Goal: Information Seeking & Learning: Check status

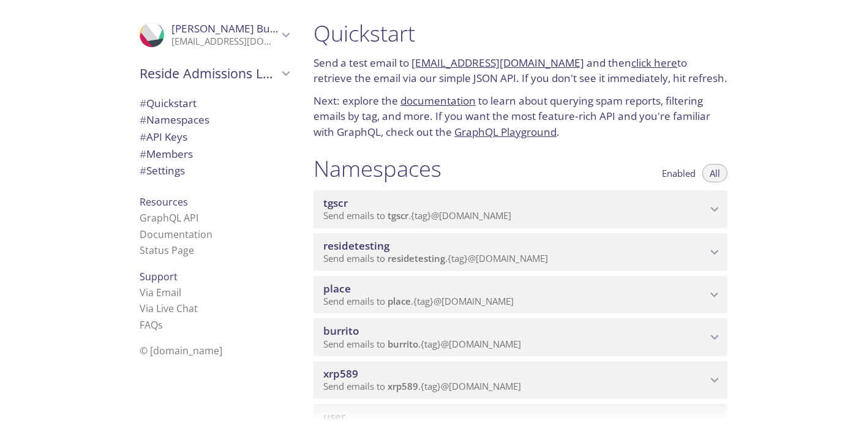
scroll to position [163, 0]
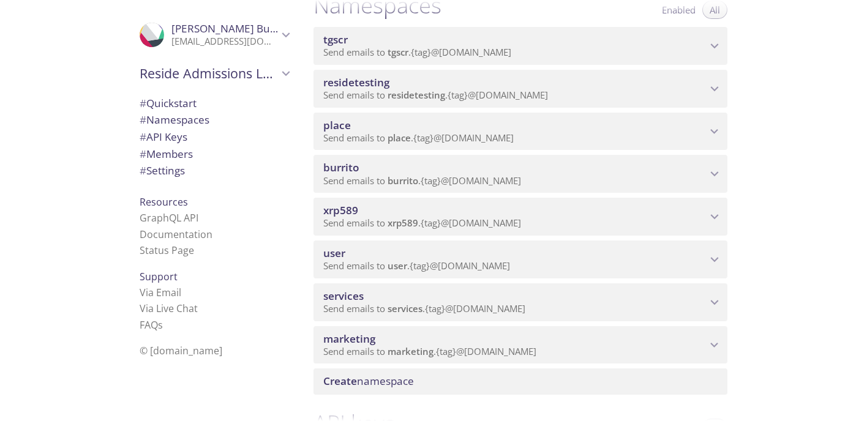
click at [594, 209] on span "xrp589" at bounding box center [514, 210] width 383 height 13
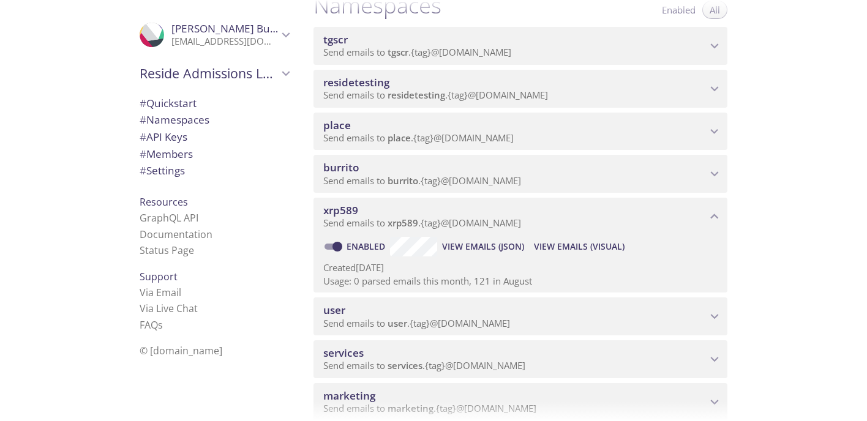
click at [572, 250] on span "View Emails (Visual)" at bounding box center [579, 246] width 91 height 15
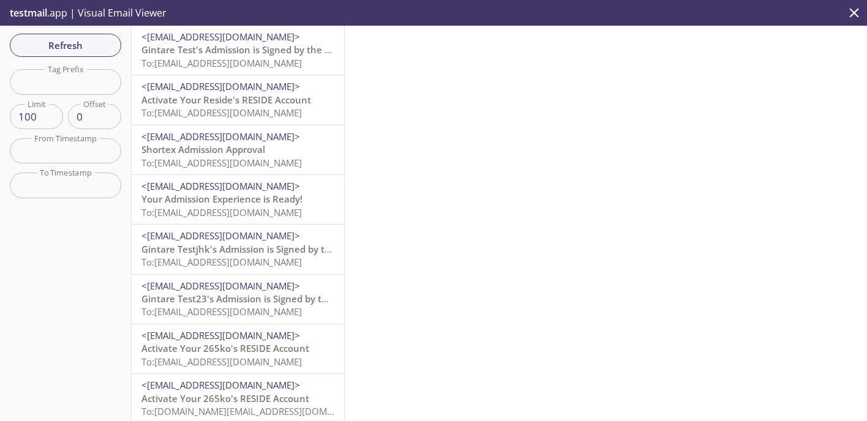
click at [242, 67] on span "To: [EMAIL_ADDRESS][DOMAIN_NAME]" at bounding box center [221, 63] width 160 height 12
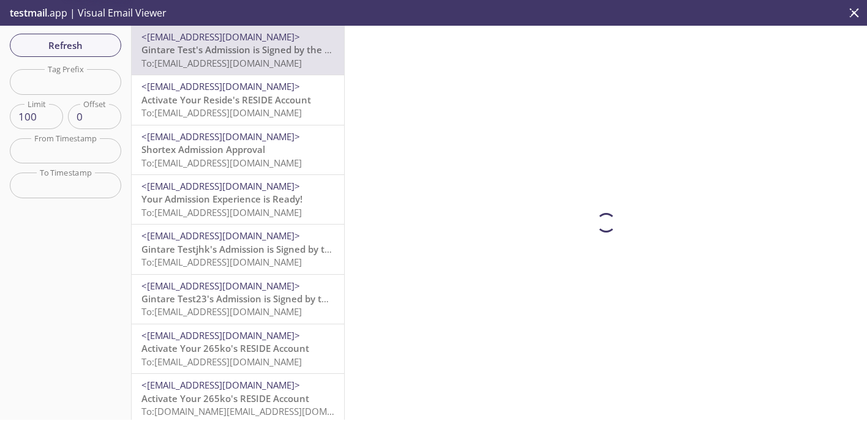
click at [252, 103] on span "Activate Your Reside's RESIDE Account" at bounding box center [226, 100] width 170 height 12
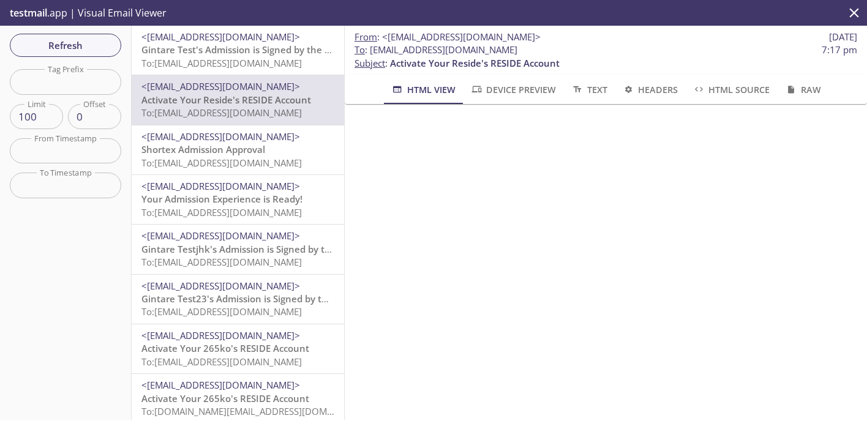
click at [286, 54] on span "Gintare Test's Admission is Signed by the Resident" at bounding box center [252, 49] width 222 height 12
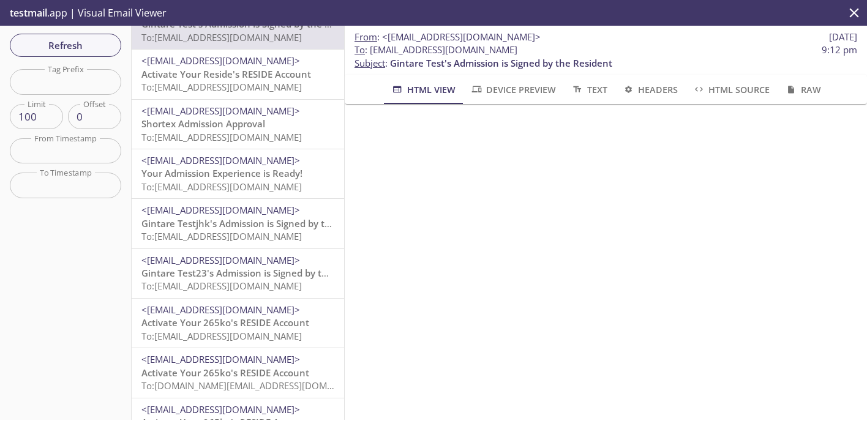
scroll to position [24, 0]
click at [270, 64] on span "<[EMAIL_ADDRESS][DOMAIN_NAME]>" at bounding box center [220, 62] width 159 height 12
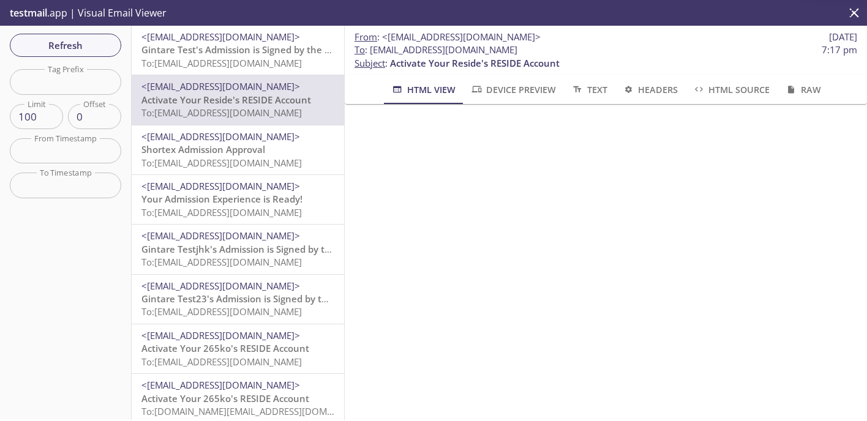
click at [275, 50] on span "Gintare Test's Admission is Signed by the Resident" at bounding box center [252, 49] width 222 height 12
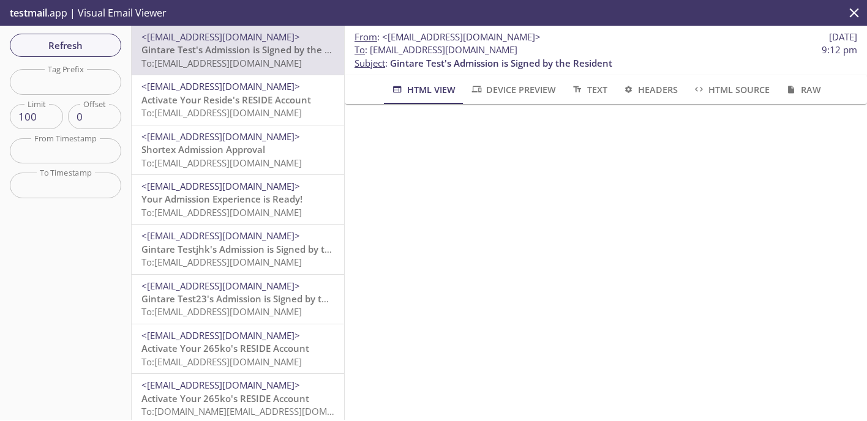
click at [252, 104] on span "Activate Your Reside's RESIDE Account" at bounding box center [226, 100] width 170 height 12
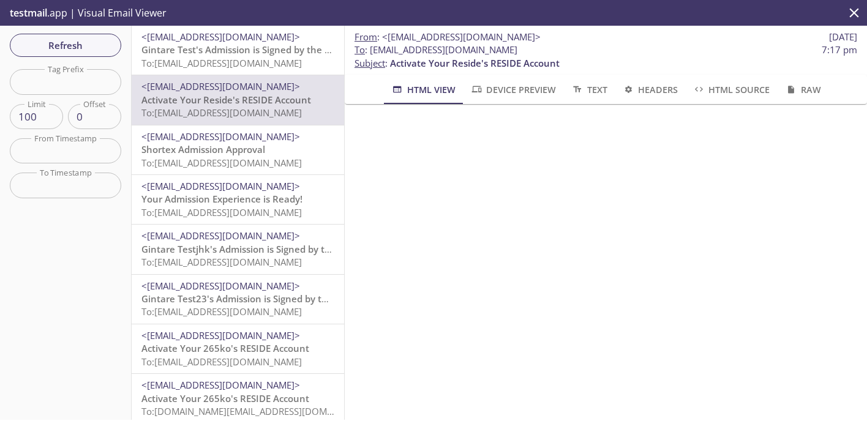
click at [241, 45] on span "Gintare Test's Admission is Signed by the Resident" at bounding box center [252, 49] width 222 height 12
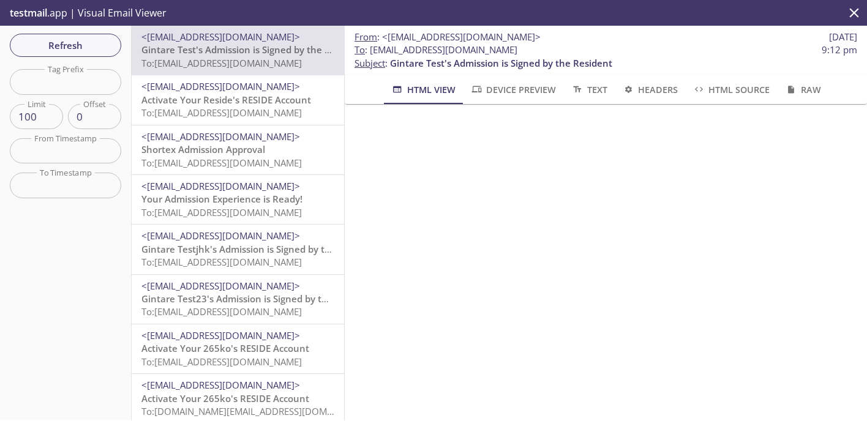
click at [648, 51] on span "To : [EMAIL_ADDRESS][DOMAIN_NAME] 9:12 pm" at bounding box center [605, 49] width 502 height 13
